Goal: Find specific page/section: Find specific page/section

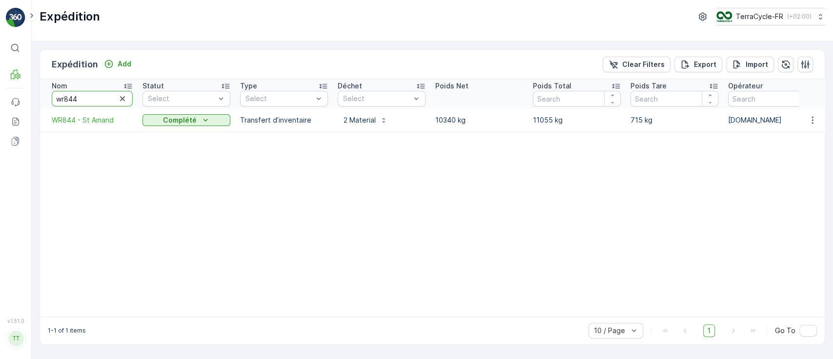
drag, startPoint x: 79, startPoint y: 95, endPoint x: 37, endPoint y: 101, distance: 42.9
click at [37, 101] on div "Expédition Add Clear Filters Export Import Nom wr844 Statut Select Type Select …" at bounding box center [432, 199] width 801 height 317
paste input "Malaquin"
type input "Malaquin"
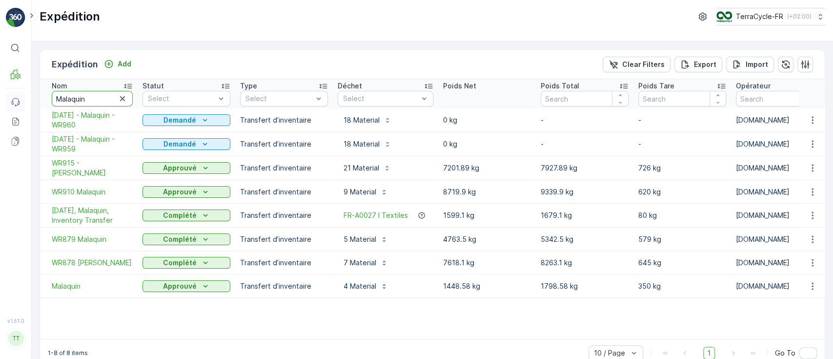
drag, startPoint x: 56, startPoint y: 103, endPoint x: 25, endPoint y: 106, distance: 30.9
click at [25, 106] on div "⌘B MRF Events Reports Documents v 1.51.0 TT [DOMAIN_NAME] [DOMAIN_NAME][EMAIL_A…" at bounding box center [416, 179] width 833 height 359
paste input "Expédition #1"
type input "Expédition #1"
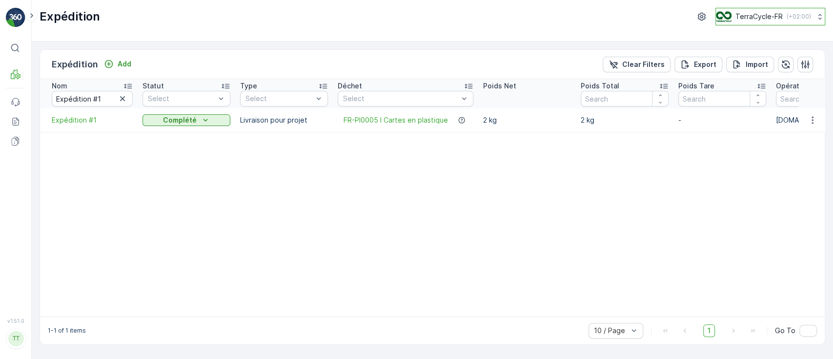
click at [753, 17] on p "TerraCycle-FR" at bounding box center [758, 17] width 47 height 10
type input "es"
click at [753, 58] on span "TerraCycle-ES-MRF" at bounding box center [774, 60] width 105 height 10
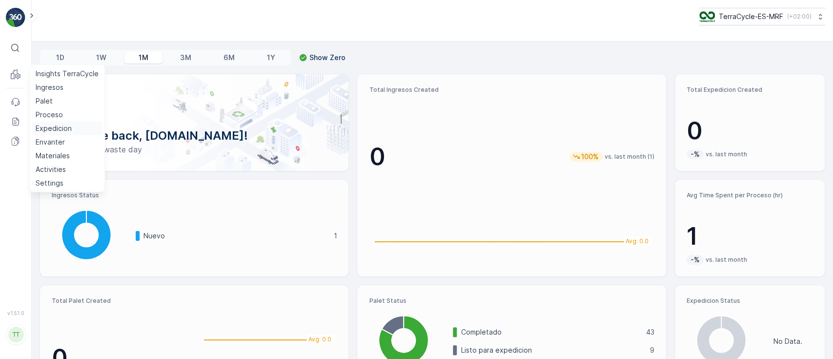
click at [51, 127] on p "Expedicion" at bounding box center [54, 128] width 36 height 10
